Goal: Task Accomplishment & Management: Complete application form

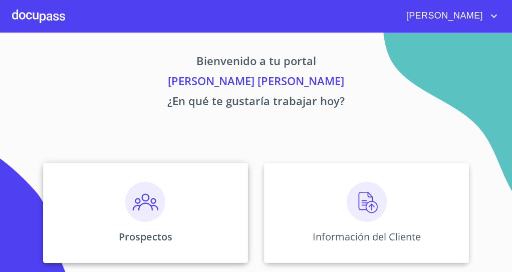
click at [152, 210] on img at bounding box center [145, 202] width 40 height 40
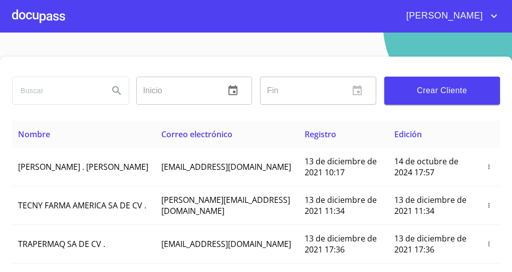
click at [54, 15] on div at bounding box center [38, 16] width 53 height 32
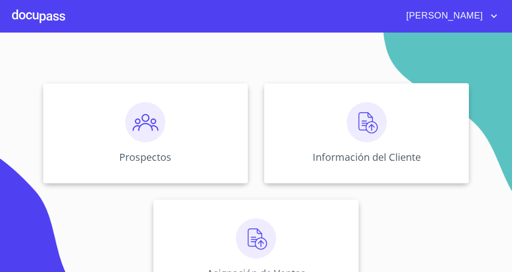
scroll to position [114, 0]
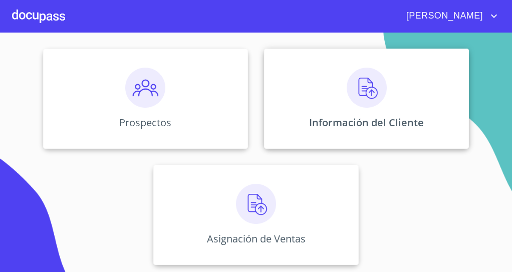
click at [391, 106] on div "Información del Cliente" at bounding box center [366, 99] width 205 height 100
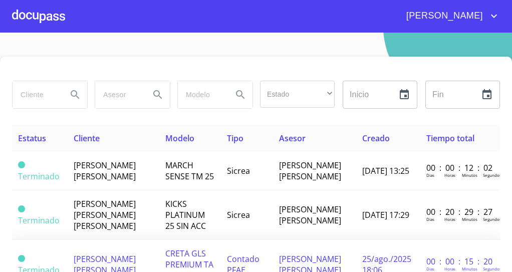
click at [165, 265] on span "CRETA GLS PREMIUM TA 2020" at bounding box center [189, 264] width 48 height 33
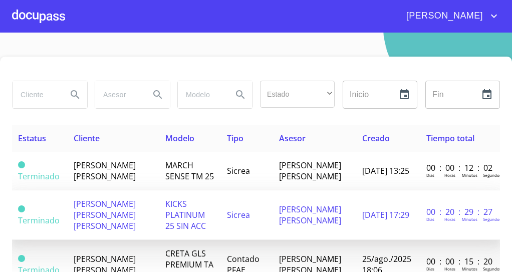
click at [362, 221] on span "[DATE] 17:29" at bounding box center [385, 215] width 47 height 11
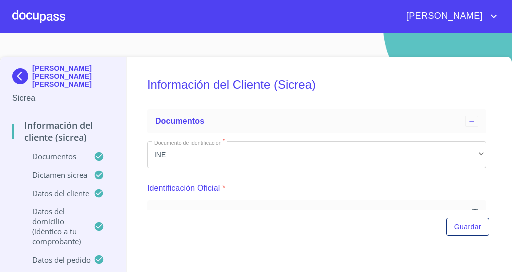
click at [435, 75] on h5 "Información del Cliente (Sicrea)" at bounding box center [316, 84] width 339 height 41
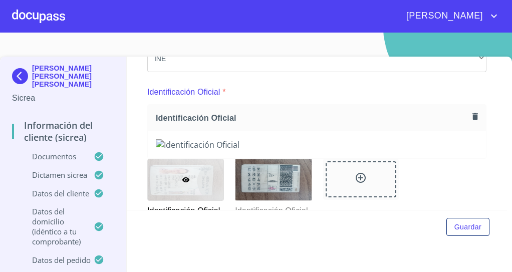
scroll to position [93, 0]
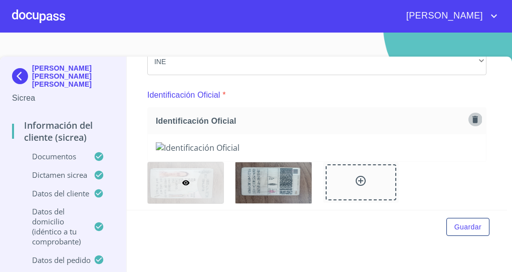
click at [473, 120] on icon "button" at bounding box center [476, 119] width 6 height 7
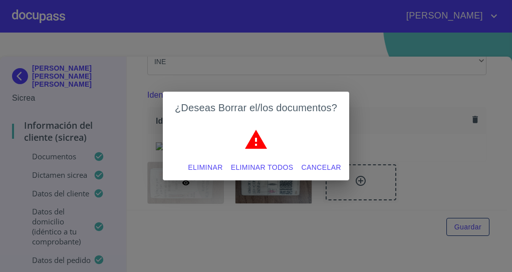
click at [265, 168] on span "Eliminar todos" at bounding box center [262, 167] width 63 height 13
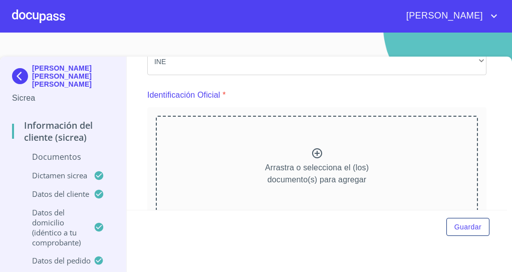
click at [315, 159] on div "Arrastra o selecciona el (los) documento(s) para agregar" at bounding box center [317, 167] width 322 height 102
click at [419, 162] on div "Arrastra o selecciona el (los) documento(s) para agregar" at bounding box center [317, 167] width 322 height 102
click at [405, 171] on div "Arrastra o selecciona el (los) documento(s) para agregar" at bounding box center [317, 167] width 322 height 102
click at [275, 158] on div "Arrastra o selecciona el (los) documento(s) para agregar" at bounding box center [317, 167] width 322 height 102
